Goal: Task Accomplishment & Management: Complete application form

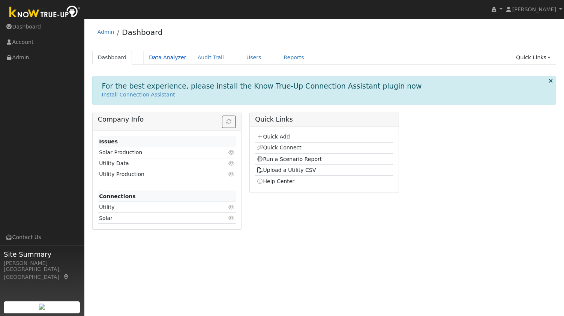
click at [157, 54] on link "Data Analyzer" at bounding box center [167, 58] width 49 height 14
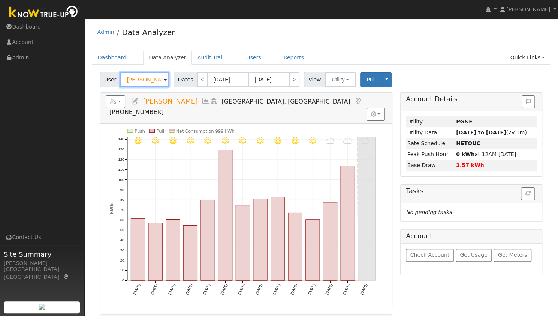
click at [130, 84] on input "Eugene Gurevich" at bounding box center [144, 79] width 49 height 15
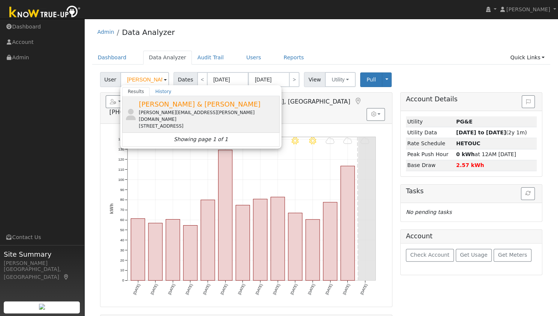
click at [168, 111] on div "julie.collins@gehealthcare.com" at bounding box center [208, 115] width 139 height 13
type input "[PERSON_NAME] & [PERSON_NAME]"
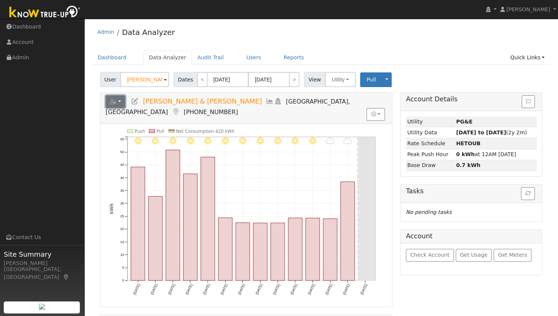
click at [119, 100] on button "button" at bounding box center [116, 101] width 20 height 13
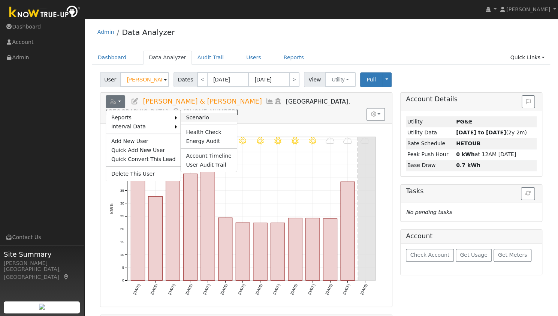
click at [189, 117] on link "Scenario" at bounding box center [209, 117] width 56 height 9
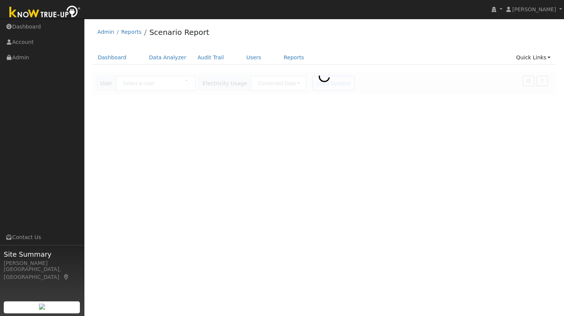
type input "Greg & Julie Collins"
type input "Pacific Gas & Electric"
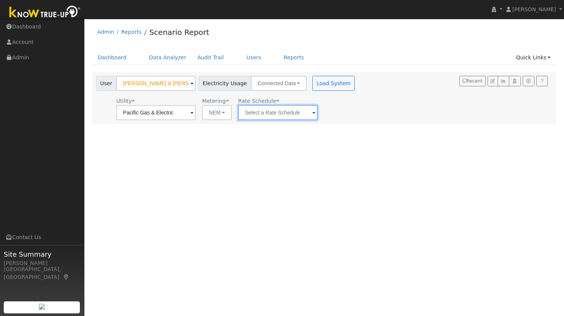
click at [271, 118] on input "text" at bounding box center [277, 112] width 79 height 15
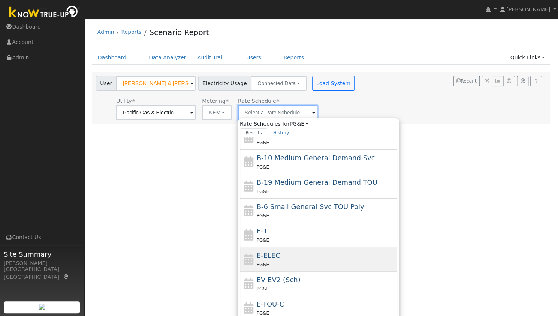
scroll to position [105, 0]
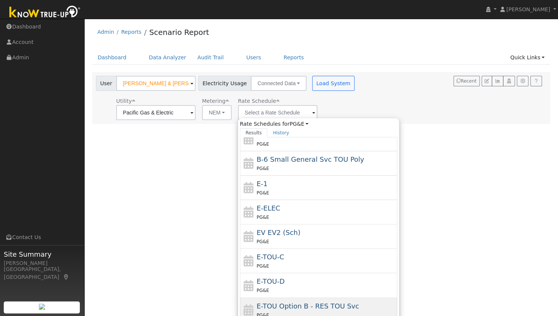
click at [292, 302] on span "E-TOU Option B - RES TOU Svc" at bounding box center [308, 306] width 102 height 8
type input "E-TOU Option B - RES TOU Svc"
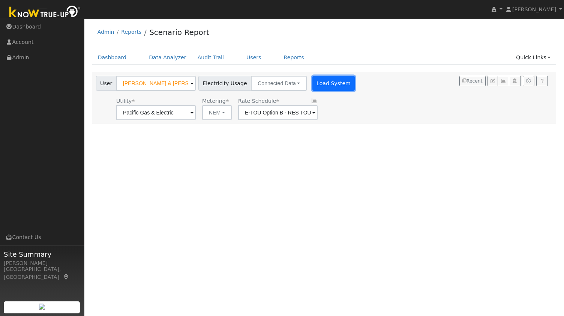
click at [320, 89] on button "Load System" at bounding box center [333, 83] width 43 height 15
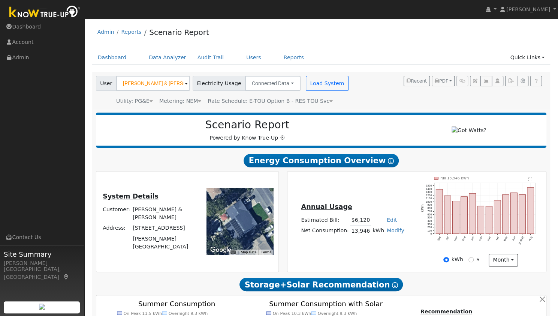
click at [529, 181] on text "" at bounding box center [531, 179] width 4 height 4
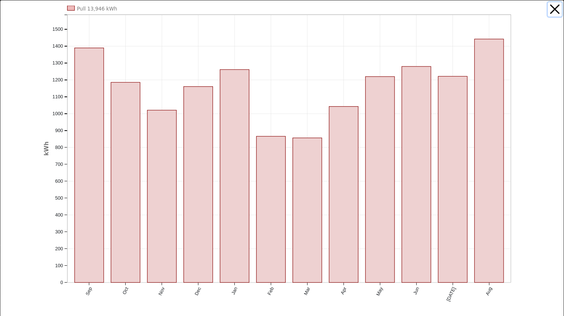
click at [548, 10] on button "button" at bounding box center [555, 9] width 14 height 14
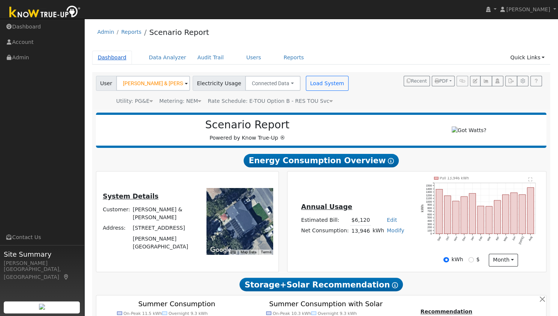
click at [112, 59] on link "Dashboard" at bounding box center [112, 58] width 40 height 14
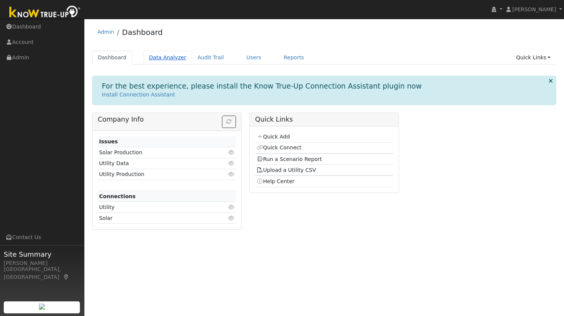
click at [167, 57] on link "Data Analyzer" at bounding box center [167, 58] width 49 height 14
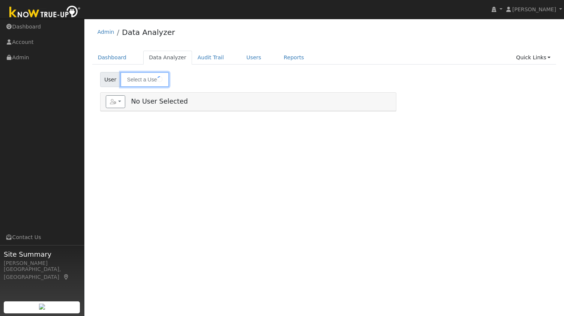
type input "[PERSON_NAME] & [PERSON_NAME]"
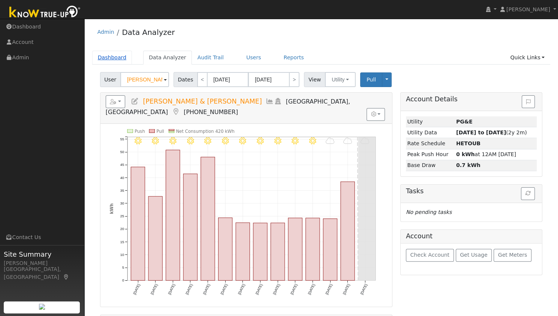
click at [111, 57] on link "Dashboard" at bounding box center [112, 58] width 40 height 14
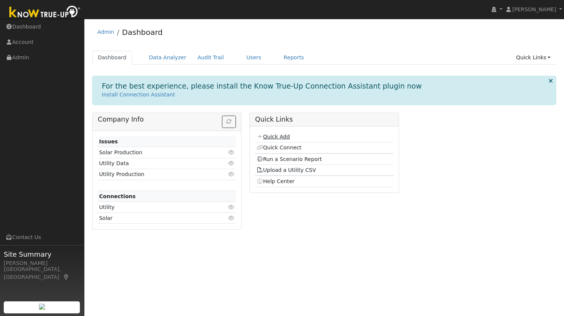
click at [280, 134] on link "Quick Add" at bounding box center [272, 136] width 33 height 6
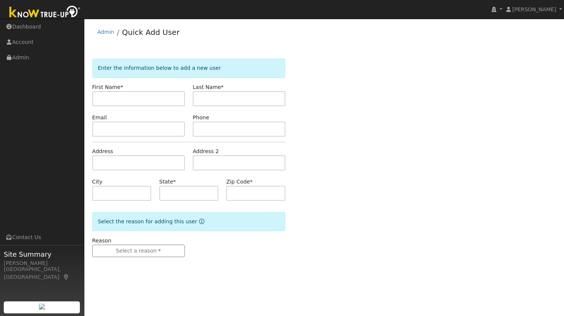
click at [147, 100] on input "text" at bounding box center [138, 98] width 93 height 15
type input "[PERSON_NAME]"
paste input "[PERSON_NAME]"
type input "[PERSON_NAME]"
click at [151, 129] on input "text" at bounding box center [138, 128] width 93 height 15
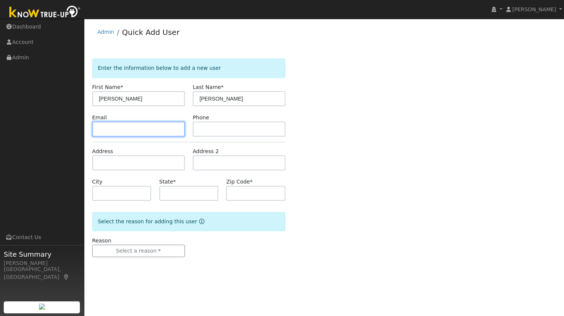
paste input "kstierw@yahoo.com"
type input "kstierw@yahoo.com"
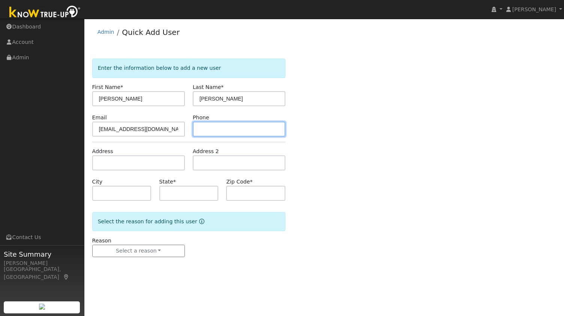
click at [229, 135] on input "text" at bounding box center [239, 128] width 93 height 15
paste input "5105089859"
type input "5105089859"
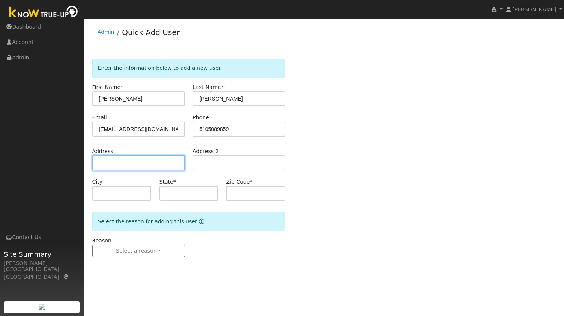
click at [142, 162] on input "text" at bounding box center [138, 162] width 93 height 15
paste input "402 PLYMOUTH CT, BENICIA 94510"
type input "[STREET_ADDRESS]"
type input "Benicia"
type input "CA"
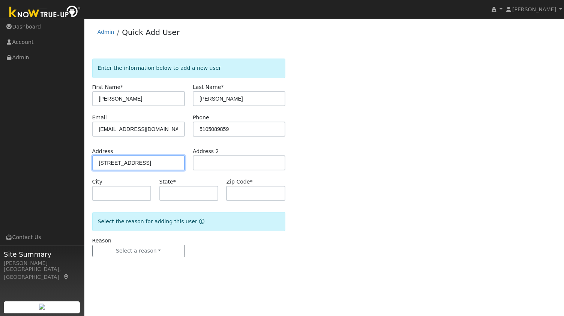
type input "94510"
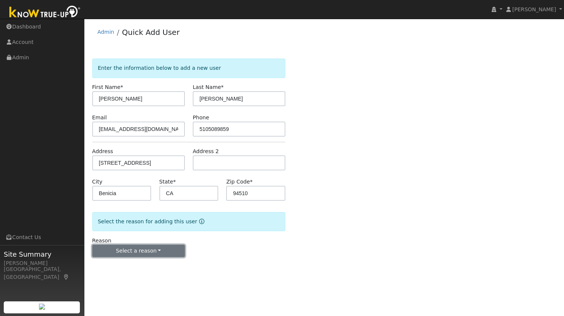
click at [138, 252] on button "Select a reason" at bounding box center [138, 250] width 93 height 13
click at [115, 271] on link "New customer adding solar" at bounding box center [134, 276] width 83 height 10
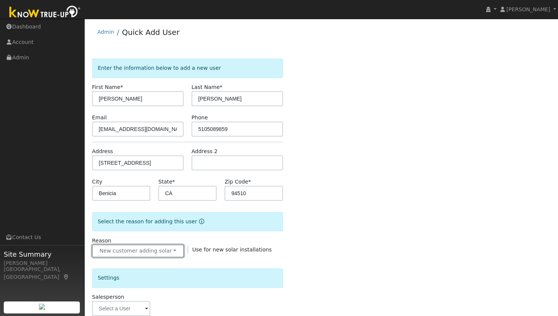
click at [129, 256] on button "New customer adding solar" at bounding box center [137, 250] width 91 height 13
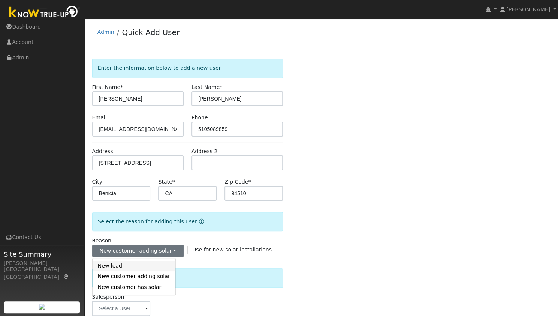
click at [124, 266] on link "New lead" at bounding box center [134, 266] width 83 height 10
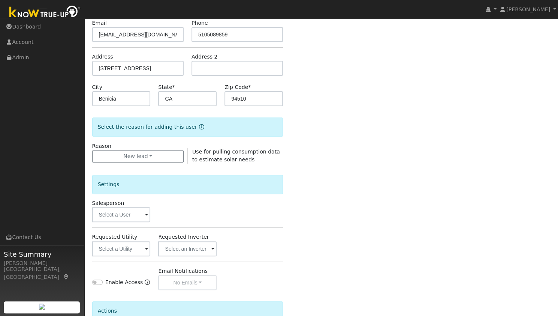
scroll to position [104, 0]
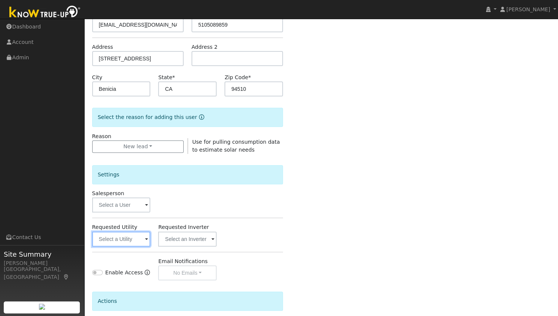
click at [133, 240] on input "text" at bounding box center [121, 238] width 58 height 15
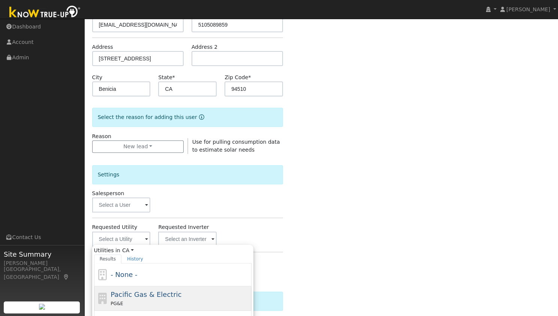
click at [142, 286] on div "Pacific Gas & Electric PG&E" at bounding box center [172, 298] width 157 height 24
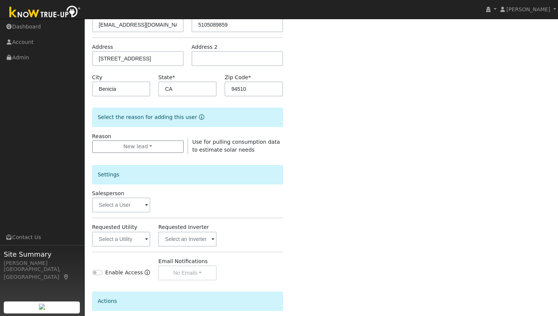
type input "Pacific Gas & Electric"
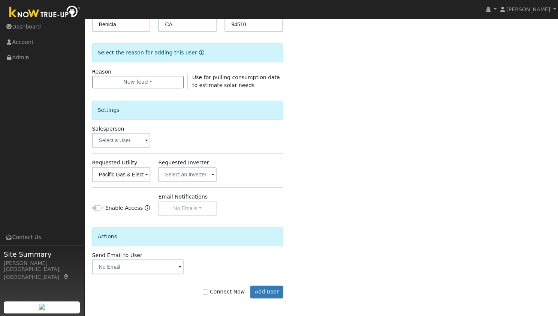
click at [235, 291] on label "Connect Now" at bounding box center [224, 292] width 42 height 8
click at [208, 291] on input "Connect Now" at bounding box center [205, 291] width 5 height 5
checkbox input "true"
click at [271, 292] on button "Add User" at bounding box center [266, 291] width 33 height 13
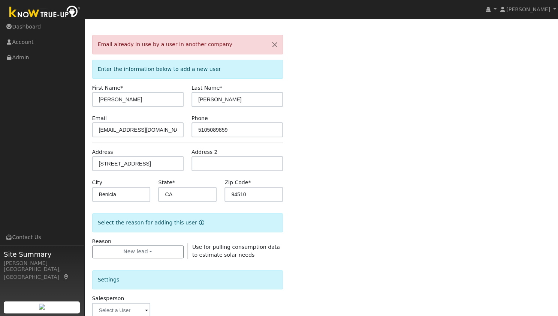
scroll to position [0, 0]
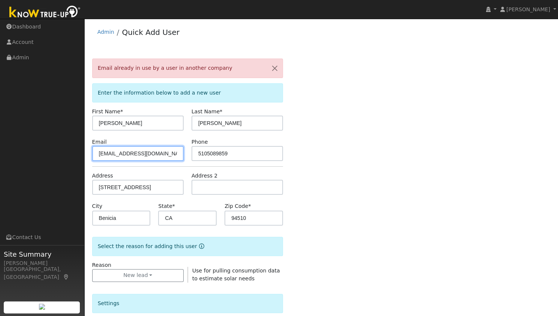
drag, startPoint x: 152, startPoint y: 159, endPoint x: 33, endPoint y: 128, distance: 123.1
click at [33, 128] on div "Sam Moore Sam Moore Profile My Company Help Center Terms Of Service See What's …" at bounding box center [279, 264] width 558 height 491
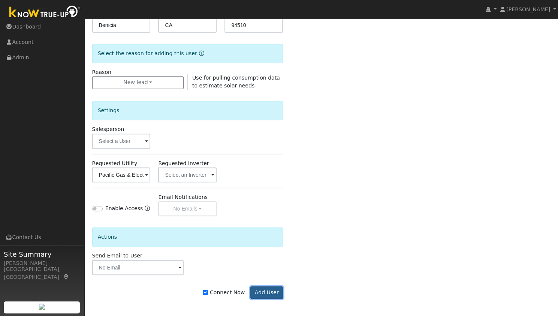
click at [264, 292] on button "Add User" at bounding box center [266, 292] width 33 height 13
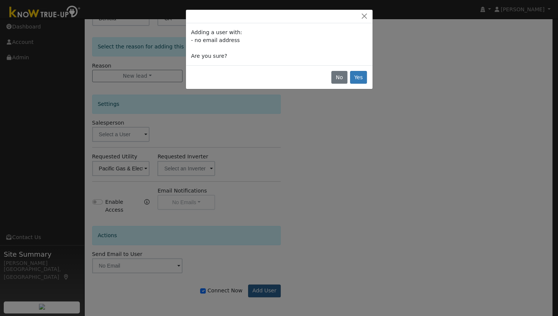
scroll to position [169, 0]
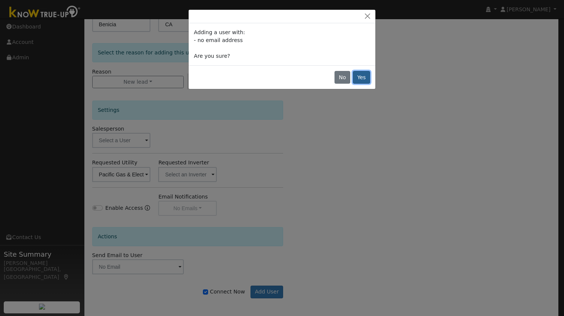
click at [362, 78] on button "Yes" at bounding box center [361, 77] width 17 height 13
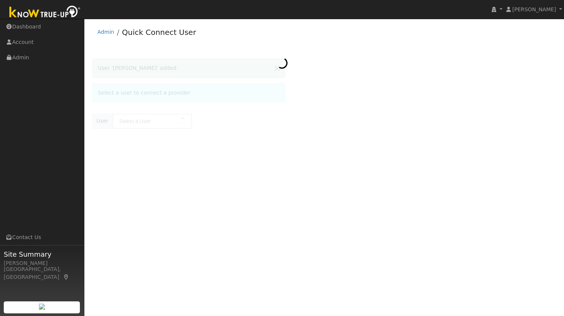
type input "[PERSON_NAME]"
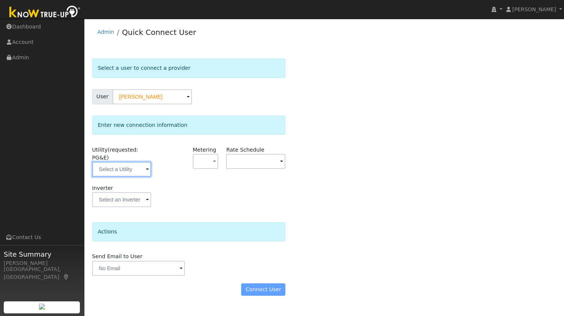
click at [133, 165] on input "text" at bounding box center [121, 169] width 59 height 15
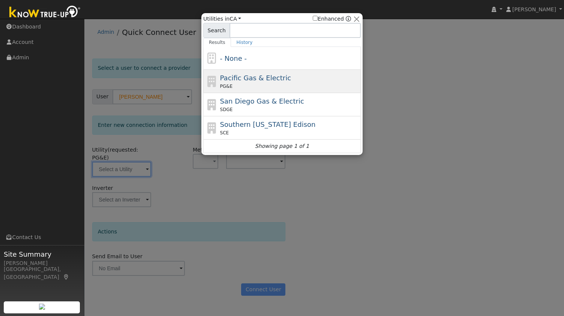
click at [265, 82] on div "Pacific Gas & Electric PG&E" at bounding box center [289, 81] width 139 height 17
type input "PG&E"
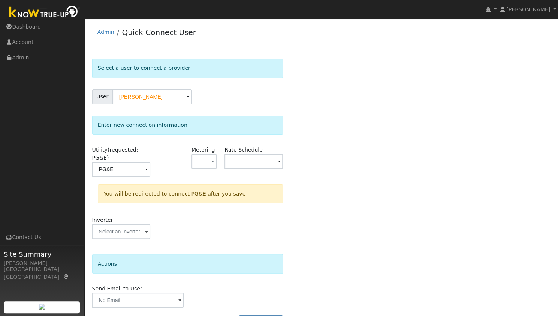
scroll to position [14, 0]
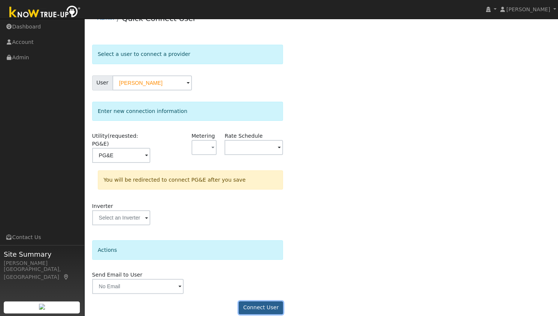
click at [252, 302] on button "Connect User" at bounding box center [261, 307] width 44 height 13
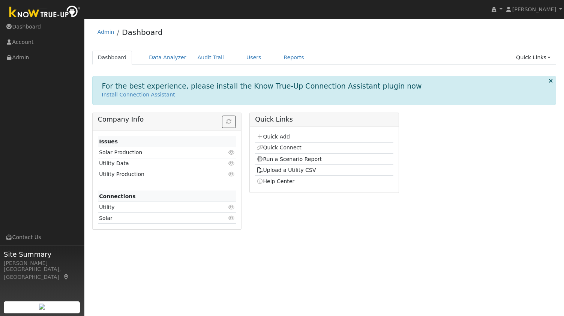
click at [154, 45] on div "Admin Dashboard" at bounding box center [324, 33] width 464 height 23
click at [149, 63] on link "Data Analyzer" at bounding box center [167, 58] width 49 height 14
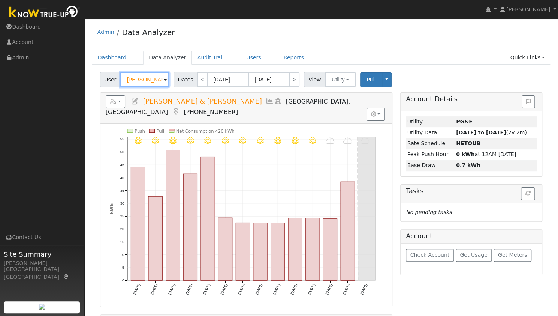
click at [144, 79] on input "Greg & Julie Collins" at bounding box center [144, 79] width 49 height 15
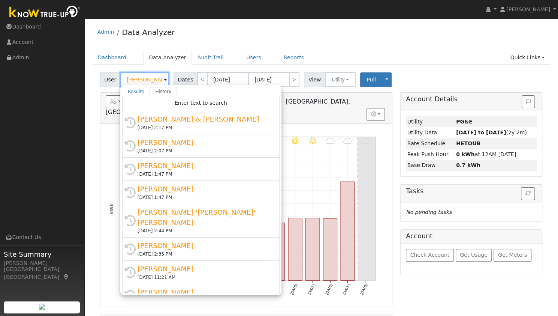
click at [144, 79] on input "Greg & Julie Collins" at bounding box center [144, 79] width 49 height 15
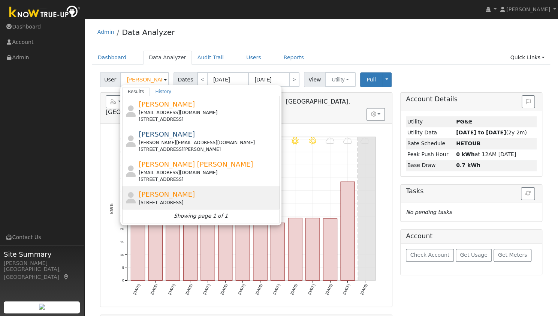
click at [169, 187] on div "Karen Stierwalt 402 Plymouth Court, Benicia, CA 94510" at bounding box center [200, 197] width 157 height 23
type input "Karen Stierwalt"
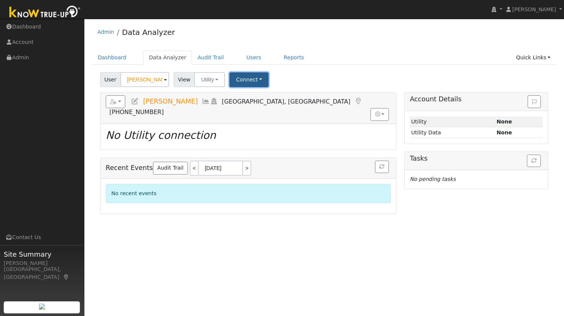
click at [239, 81] on button "Connect" at bounding box center [248, 79] width 39 height 15
click at [251, 114] on link "Quick Connect" at bounding box center [259, 112] width 58 height 10
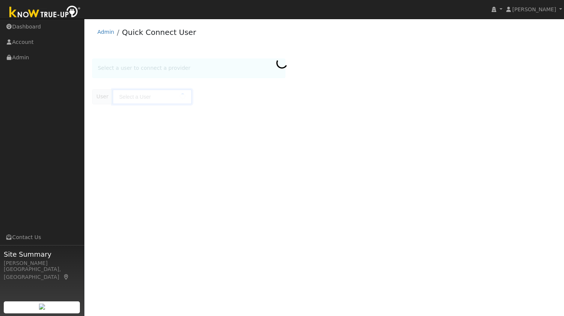
type input "Karen Stierwalt"
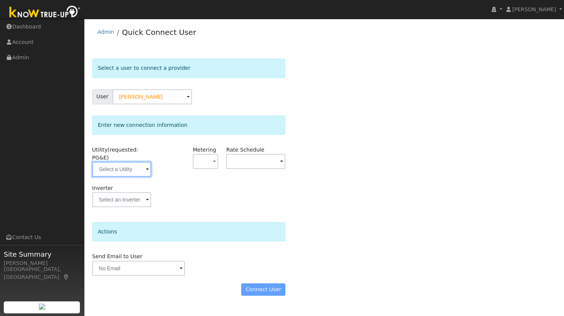
click at [110, 162] on input "text" at bounding box center [121, 169] width 59 height 15
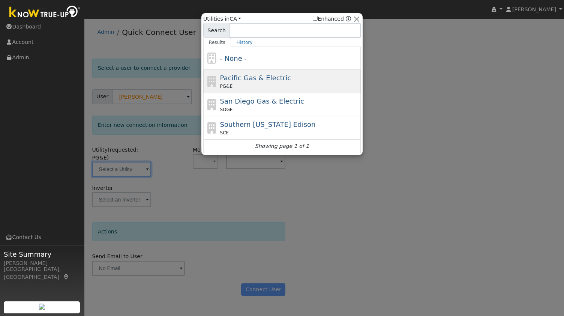
click at [240, 85] on div "PG&E" at bounding box center [289, 86] width 139 height 7
type input "PG&E"
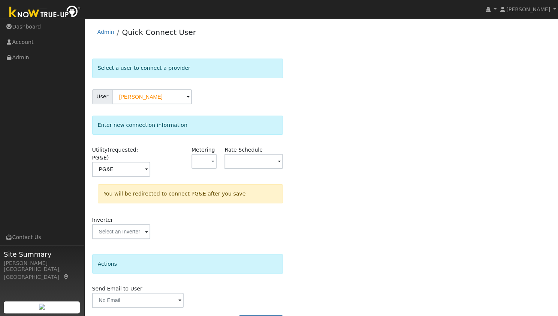
scroll to position [14, 0]
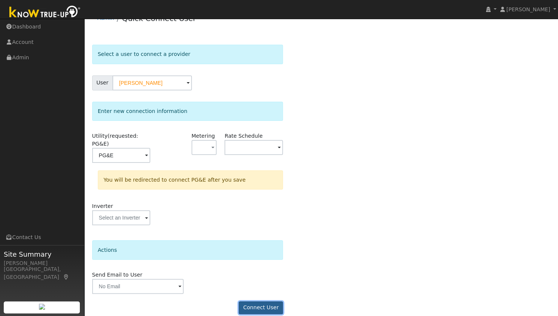
click at [258, 301] on button "Connect User" at bounding box center [261, 307] width 44 height 13
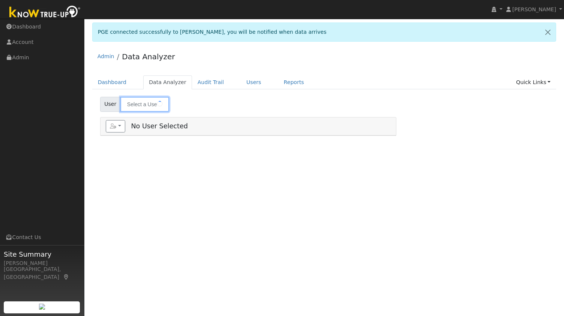
type input "[PERSON_NAME]"
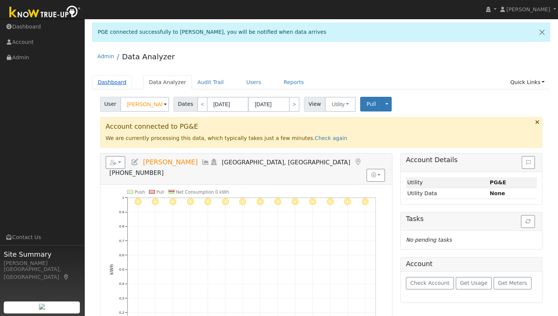
click at [112, 81] on link "Dashboard" at bounding box center [112, 82] width 40 height 14
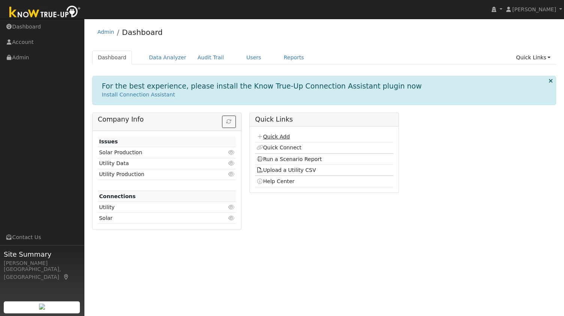
click at [273, 136] on link "Quick Add" at bounding box center [272, 136] width 33 height 6
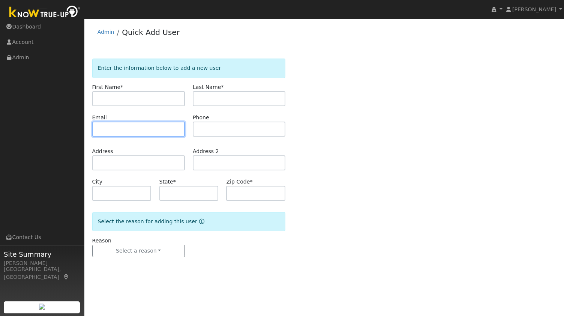
click at [150, 121] on input "text" at bounding box center [138, 128] width 93 height 15
paste input "[EMAIL_ADDRESS][DOMAIN_NAME]"
type input "[EMAIL_ADDRESS][DOMAIN_NAME]"
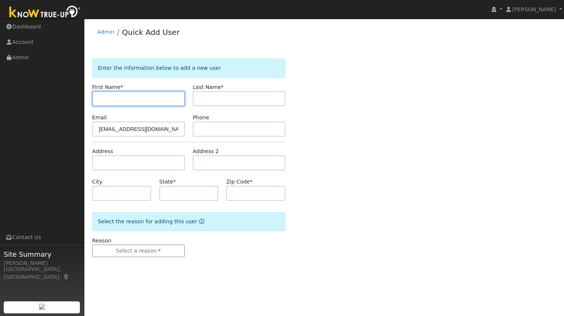
click at [159, 94] on input "text" at bounding box center [138, 98] width 93 height 15
paste input "[PERSON_NAME]"
type input "[PERSON_NAME]"
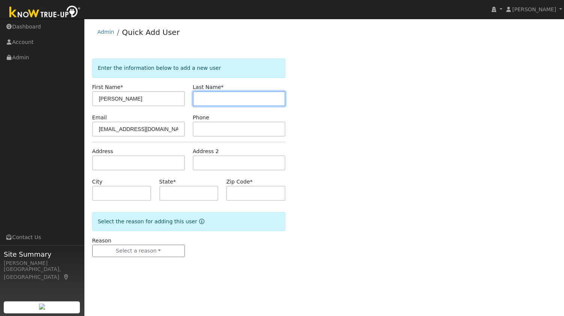
paste input "[PERSON_NAME]"
type input "[PERSON_NAME]"
click at [217, 139] on form "Enter the information below to add a new user First Name * [PERSON_NAME] Last N…" at bounding box center [188, 164] width 193 height 213
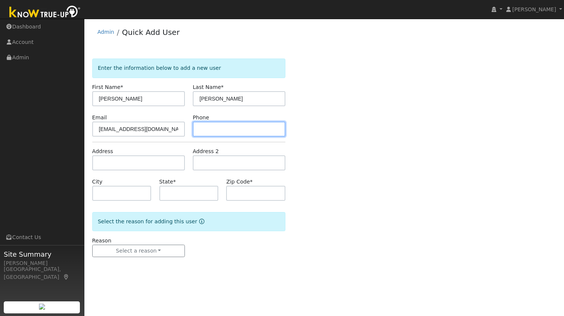
paste input "9255770207"
click at [228, 127] on input "9255770207" at bounding box center [239, 128] width 93 height 15
type input "9255770207"
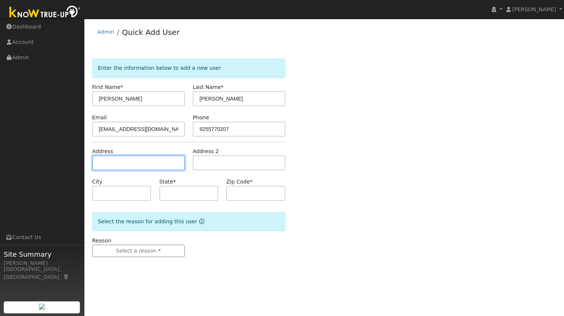
click at [121, 161] on input "text" at bounding box center [138, 162] width 93 height 15
paste input "[STREET_ADDRESS][PERSON_NAME]"
type input "[STREET_ADDRESS][PERSON_NAME]"
type input "Walnut Creek"
type input "CA"
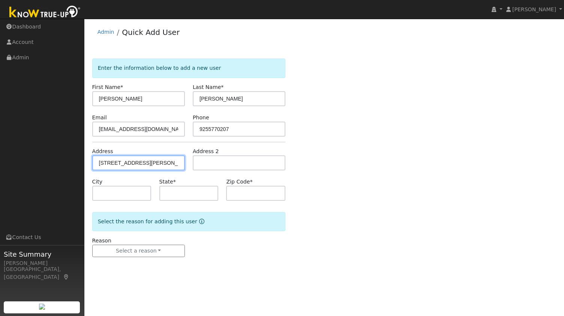
type input "94595"
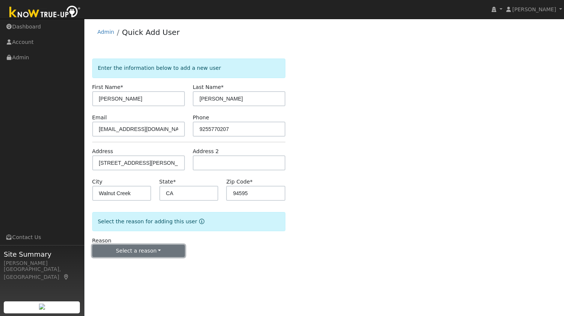
click at [123, 252] on button "Select a reason" at bounding box center [138, 250] width 93 height 13
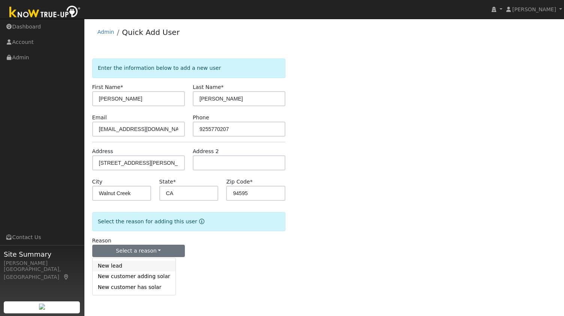
click at [116, 265] on link "New lead" at bounding box center [134, 266] width 83 height 10
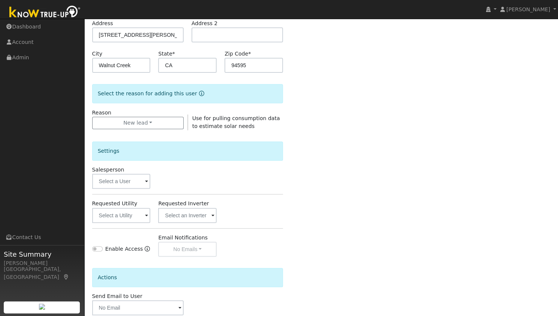
scroll to position [128, 0]
click at [135, 213] on input "text" at bounding box center [121, 214] width 58 height 15
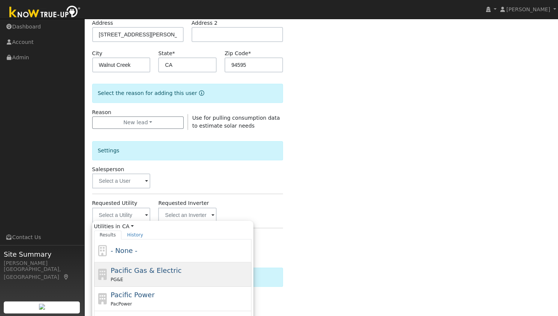
click at [161, 270] on span "Pacific Gas & Electric" at bounding box center [146, 270] width 71 height 8
type input "Pacific Gas & Electric"
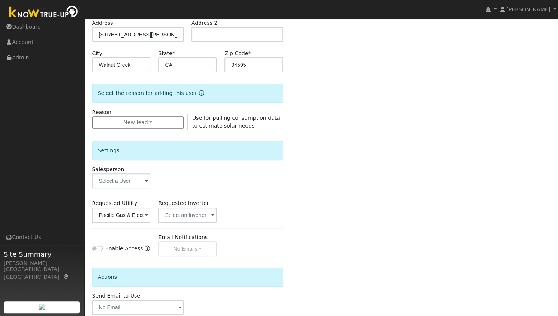
scroll to position [169, 0]
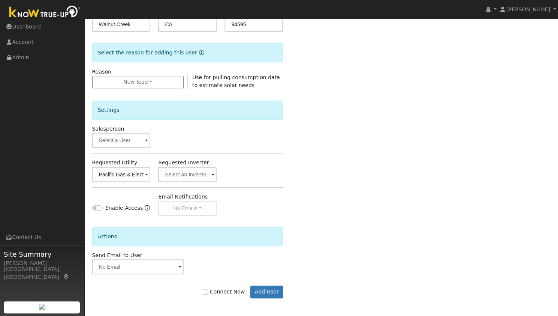
click at [221, 289] on label "Connect Now" at bounding box center [224, 292] width 42 height 8
click at [208, 289] on input "Connect Now" at bounding box center [205, 291] width 5 height 5
checkbox input "true"
click at [263, 296] on button "Add User" at bounding box center [266, 291] width 33 height 13
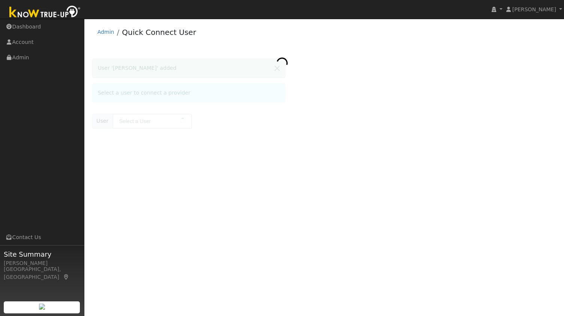
type input "[PERSON_NAME]"
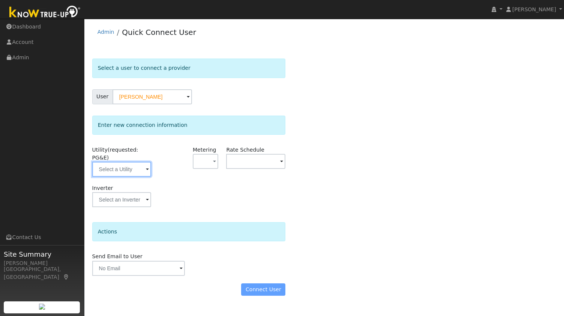
click at [121, 162] on input "text" at bounding box center [121, 169] width 59 height 15
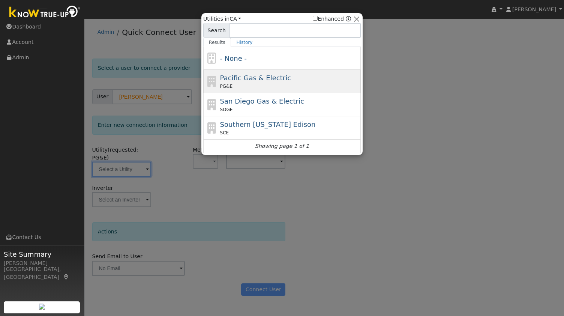
click at [254, 82] on div "Pacific Gas & Electric PG&E" at bounding box center [289, 81] width 139 height 17
type input "PG&E"
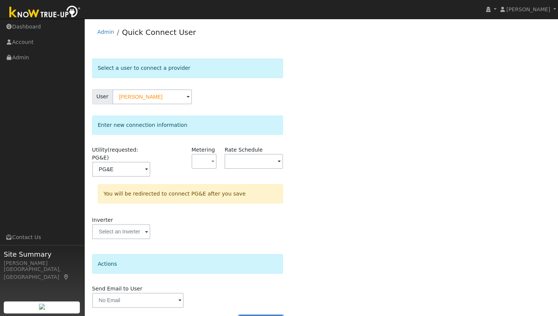
click at [252, 315] on button "Connect User" at bounding box center [261, 321] width 44 height 13
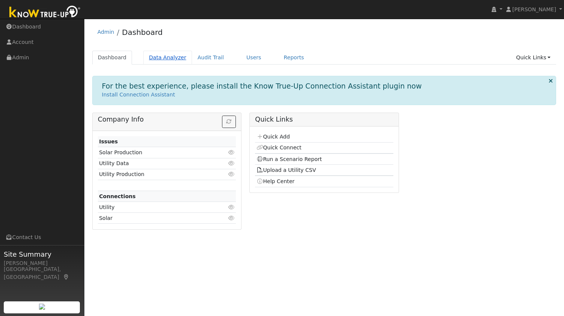
click at [153, 58] on link "Data Analyzer" at bounding box center [167, 58] width 49 height 14
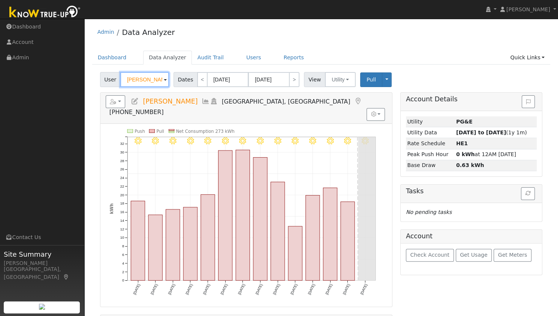
click at [138, 82] on input "Karen Stierwalt" at bounding box center [144, 79] width 49 height 15
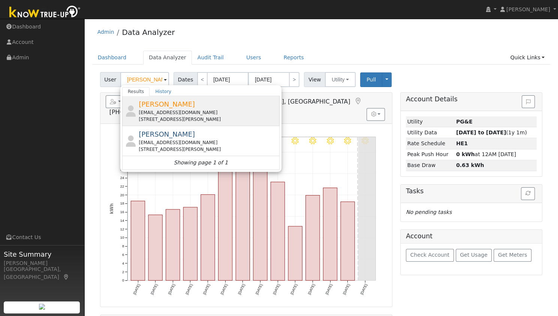
click at [196, 120] on div "17 Stanley Court, Walnut Creek, CA 94595" at bounding box center [208, 119] width 139 height 7
type input "Morgan Milligan"
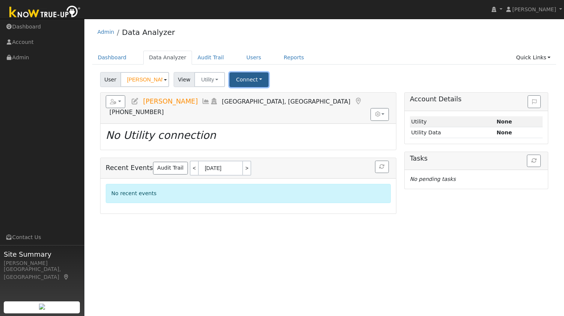
click at [236, 75] on button "Connect" at bounding box center [248, 79] width 39 height 15
click at [244, 97] on link "Select a Provider" at bounding box center [259, 96] width 58 height 10
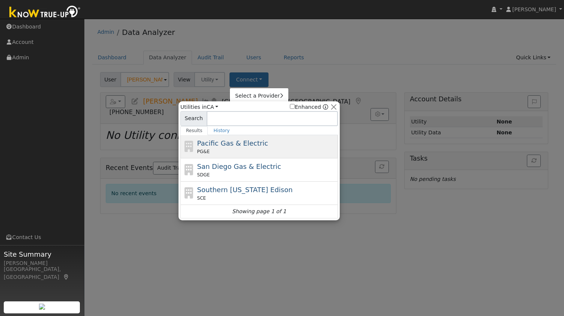
click at [250, 148] on div "PG&E" at bounding box center [266, 151] width 139 height 7
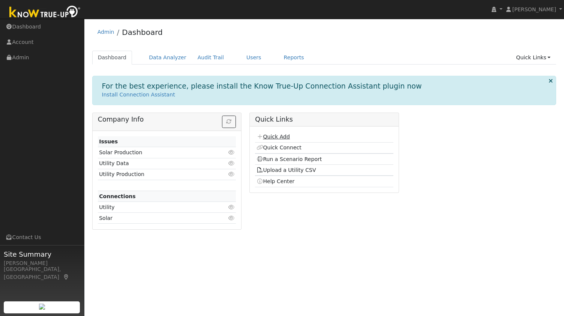
click at [277, 137] on link "Quick Add" at bounding box center [272, 136] width 33 height 6
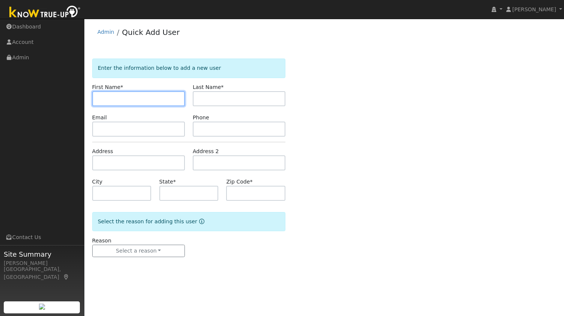
paste input "[PERSON_NAME]"
type input "Alton"
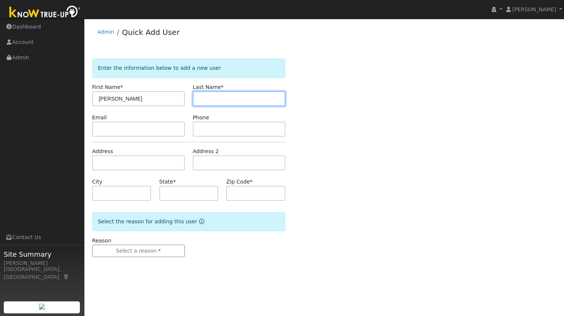
paste input "Weeks"
type input "Weeks"
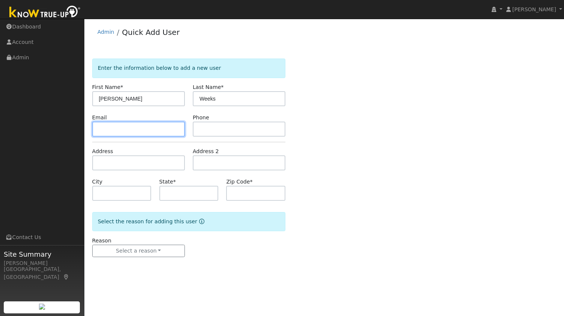
click at [130, 131] on input "text" at bounding box center [138, 128] width 93 height 15
paste input "draxeman@gmail.com"
type input "draxeman@gmail.com"
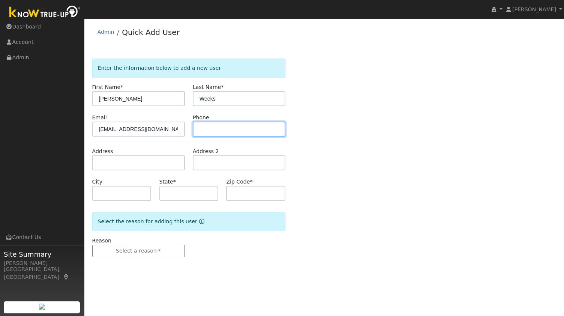
click at [258, 123] on input "text" at bounding box center [239, 128] width 93 height 15
paste input "7072800373"
type input "7072800373"
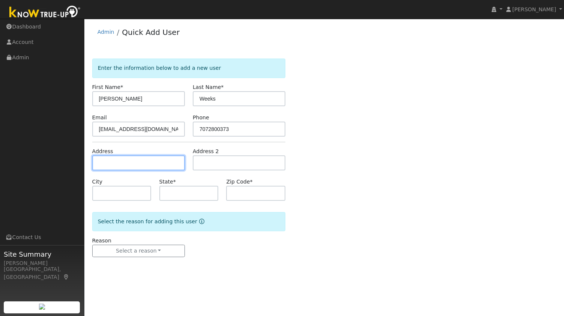
click at [147, 157] on input "text" at bounding box center [138, 162] width 93 height 15
paste input "[STREET_ADDRESS][PERSON_NAME]"
type input "1548 Noelle Way"
type input "Napa"
type input "CA"
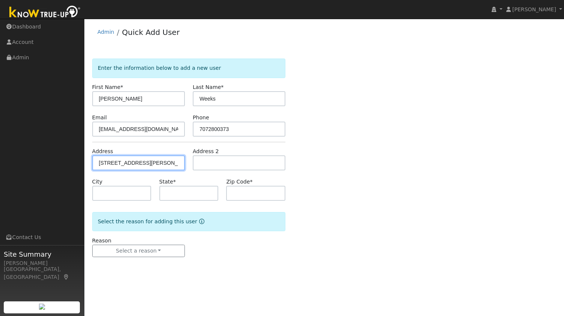
type input "94558"
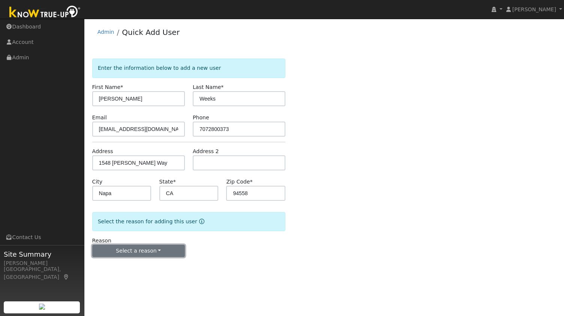
click at [137, 249] on button "Select a reason" at bounding box center [138, 250] width 93 height 13
drag, startPoint x: 124, startPoint y: 272, endPoint x: 124, endPoint y: 267, distance: 4.9
click at [124, 267] on div "New lead New customer adding solar New customer has solar" at bounding box center [134, 276] width 84 height 37
click at [124, 267] on form "Enter the information below to add a new user First Name * Alton Last Name * We…" at bounding box center [188, 164] width 193 height 213
click at [139, 255] on button "Select a reason" at bounding box center [138, 250] width 93 height 13
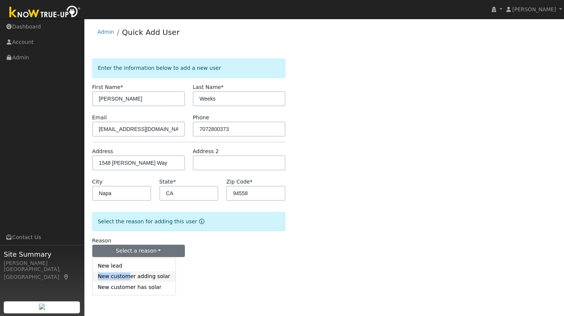
click at [130, 272] on link "New customer adding solar" at bounding box center [134, 276] width 83 height 10
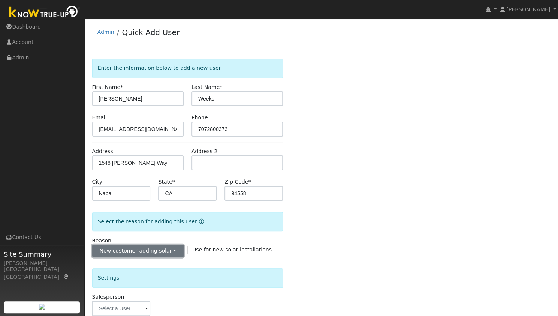
click at [146, 250] on button "New customer adding solar" at bounding box center [137, 250] width 91 height 13
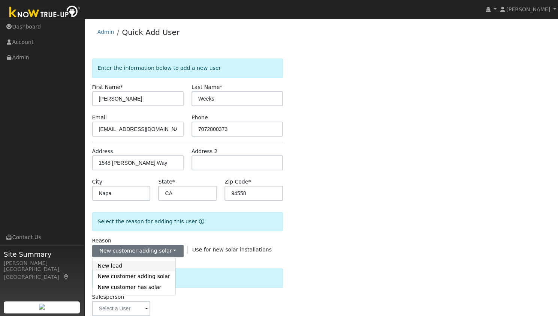
click at [130, 261] on link "New lead" at bounding box center [134, 266] width 83 height 10
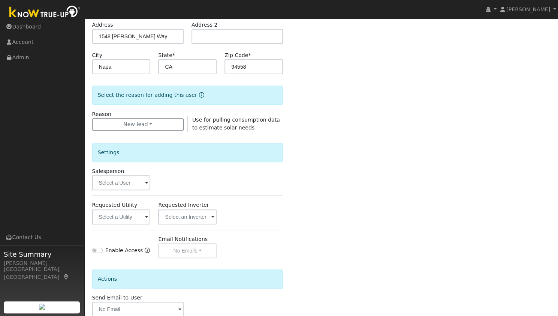
scroll to position [129, 0]
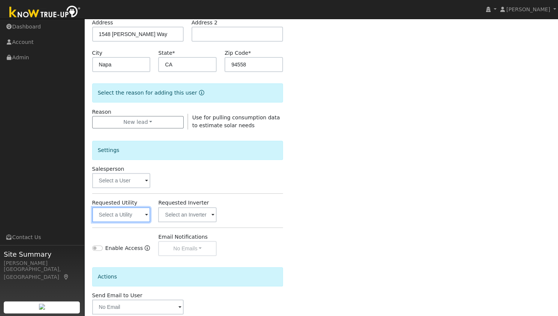
click at [129, 216] on input "text" at bounding box center [121, 214] width 58 height 15
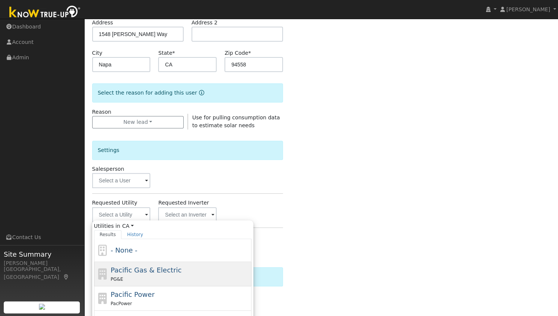
click at [172, 275] on div "PG&E" at bounding box center [180, 279] width 139 height 8
type input "Pacific Gas & Electric"
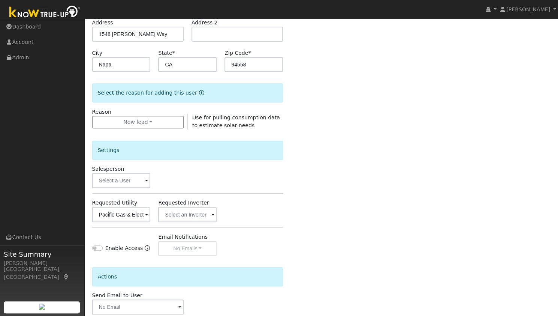
scroll to position [169, 0]
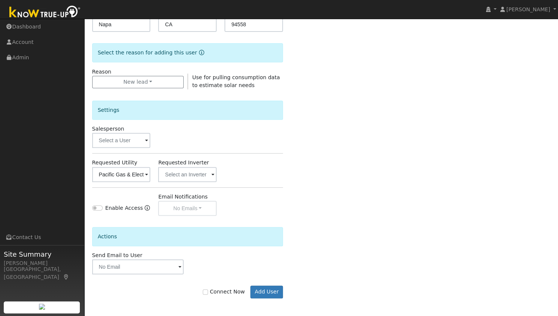
click at [225, 296] on div "Connect Now Add User" at bounding box center [187, 291] width 199 height 13
click at [224, 289] on label "Connect Now" at bounding box center [224, 292] width 42 height 8
click at [208, 289] on input "Connect Now" at bounding box center [205, 291] width 5 height 5
checkbox input "true"
click at [289, 294] on div "Enter the information below to add a new user First Name * Alton Last Name * We…" at bounding box center [321, 101] width 458 height 423
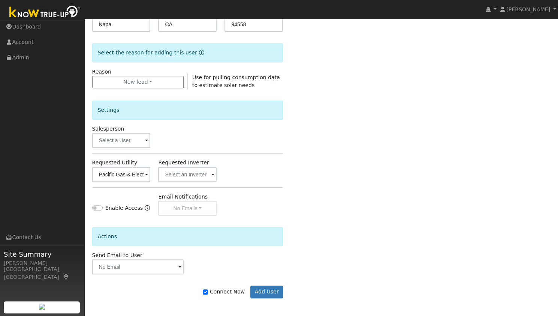
click at [284, 294] on div "Connect Now Add User" at bounding box center [187, 291] width 199 height 13
click at [266, 292] on button "Add User" at bounding box center [266, 291] width 33 height 13
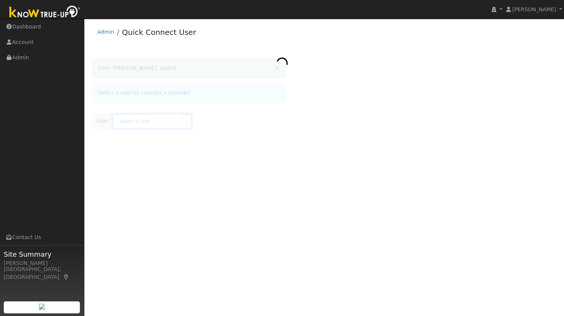
type input "[PERSON_NAME]"
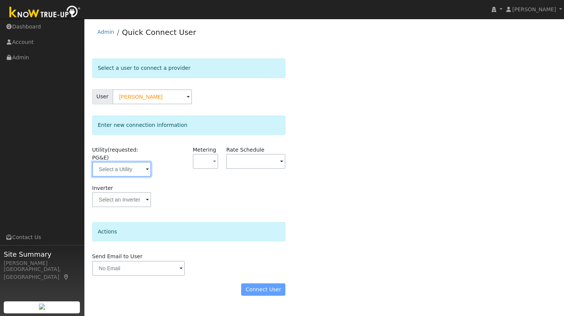
click at [135, 162] on input "text" at bounding box center [121, 169] width 59 height 15
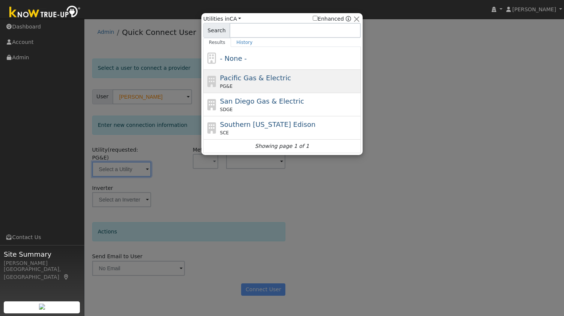
click at [251, 75] on span "Pacific Gas & Electric" at bounding box center [255, 78] width 71 height 8
type input "PG&E"
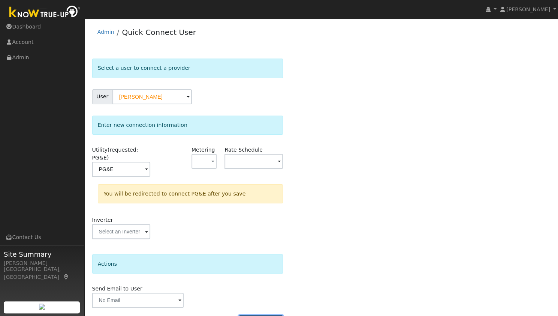
click at [258, 315] on button "Connect User" at bounding box center [261, 321] width 44 height 13
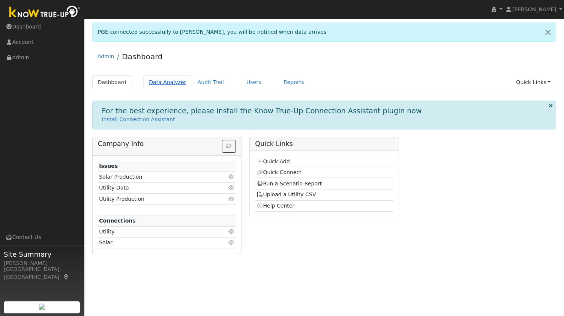
click at [171, 83] on link "Data Analyzer" at bounding box center [167, 82] width 49 height 14
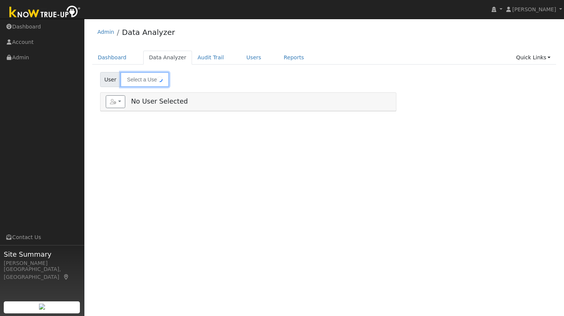
type input "[PERSON_NAME]"
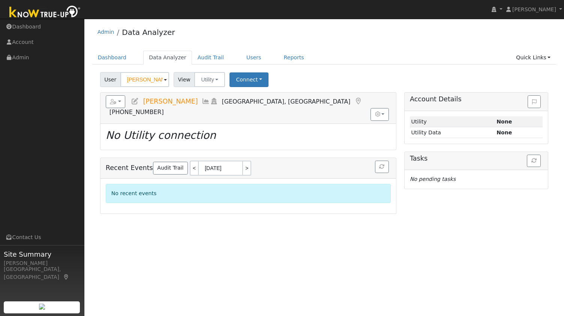
click at [109, 187] on div "No recent events" at bounding box center [248, 193] width 285 height 19
